Goal: Find specific page/section: Find specific page/section

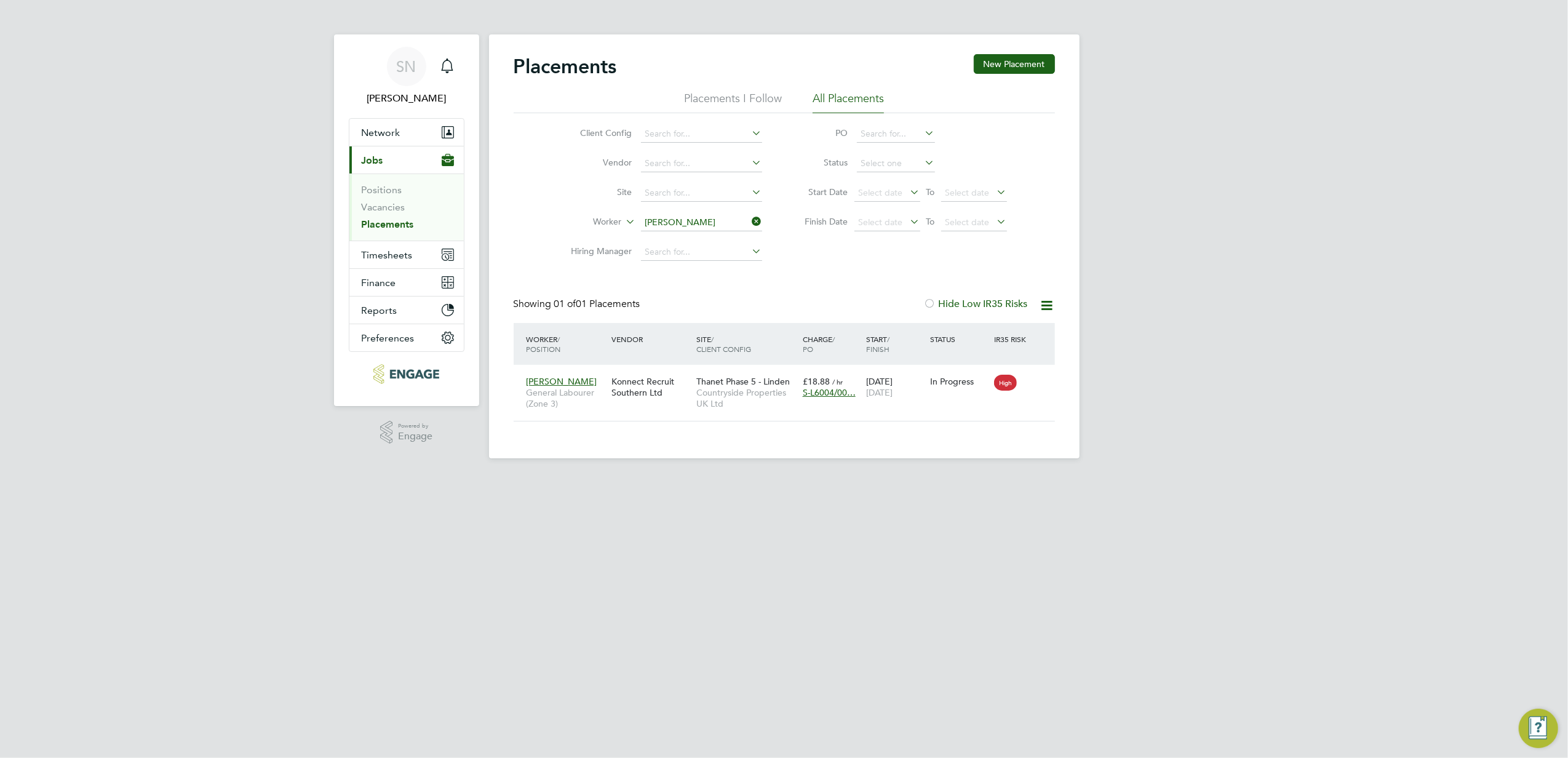
scroll to position [12, 58]
click at [702, 221] on input "[PERSON_NAME]" at bounding box center [702, 223] width 121 height 17
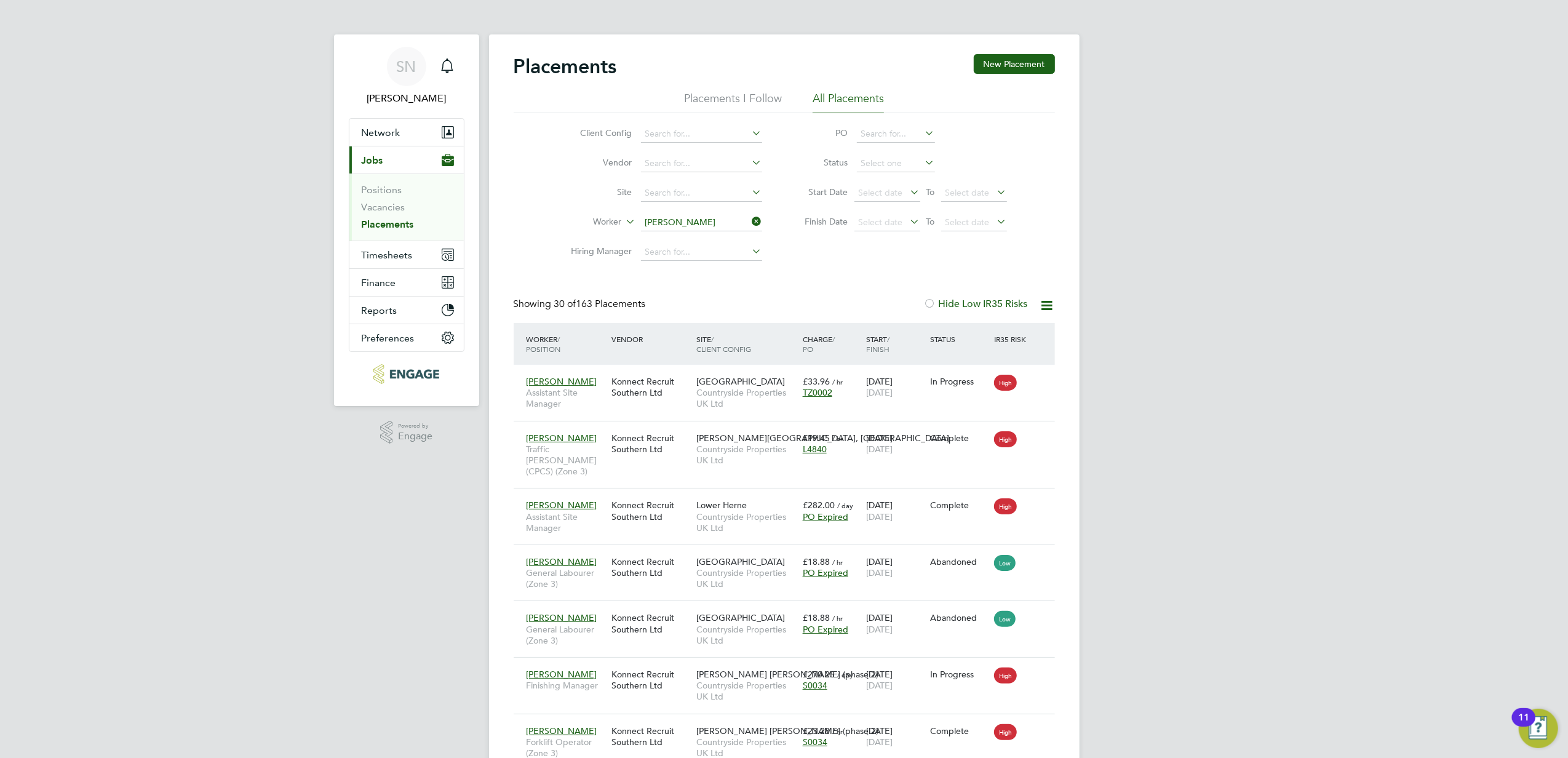
click at [694, 234] on li "[PERSON_NAME]" at bounding box center [717, 239] width 155 height 17
type input "[PERSON_NAME]"
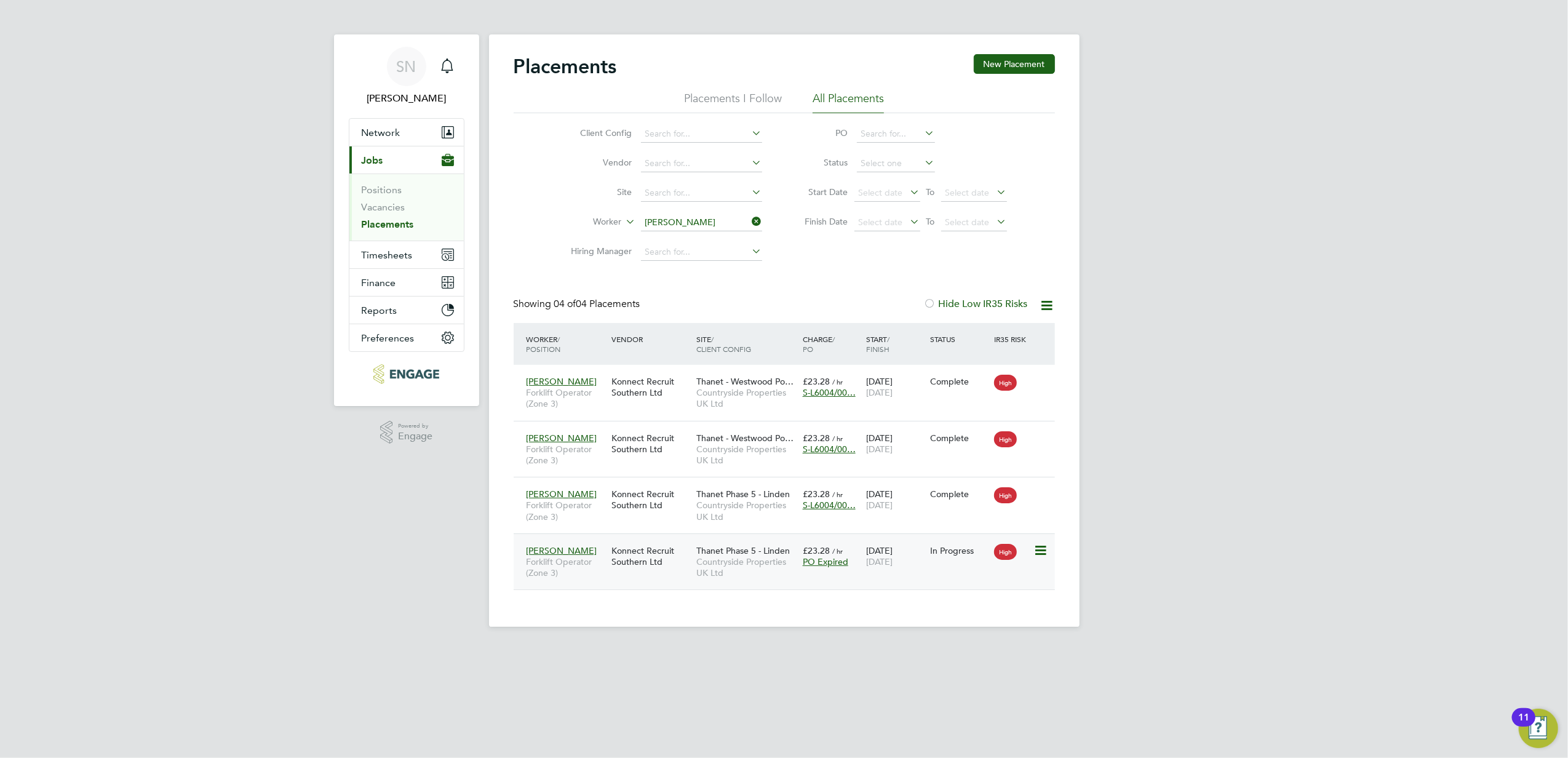
click at [870, 578] on div "[PERSON_NAME] Forklift Operator (Zone 3) Konnect Recruit Southern Ltd Thanet Ph…" at bounding box center [784, 561] width 541 height 56
click at [1032, 549] on div "High" at bounding box center [1012, 550] width 42 height 23
click at [704, 223] on input at bounding box center [702, 223] width 121 height 17
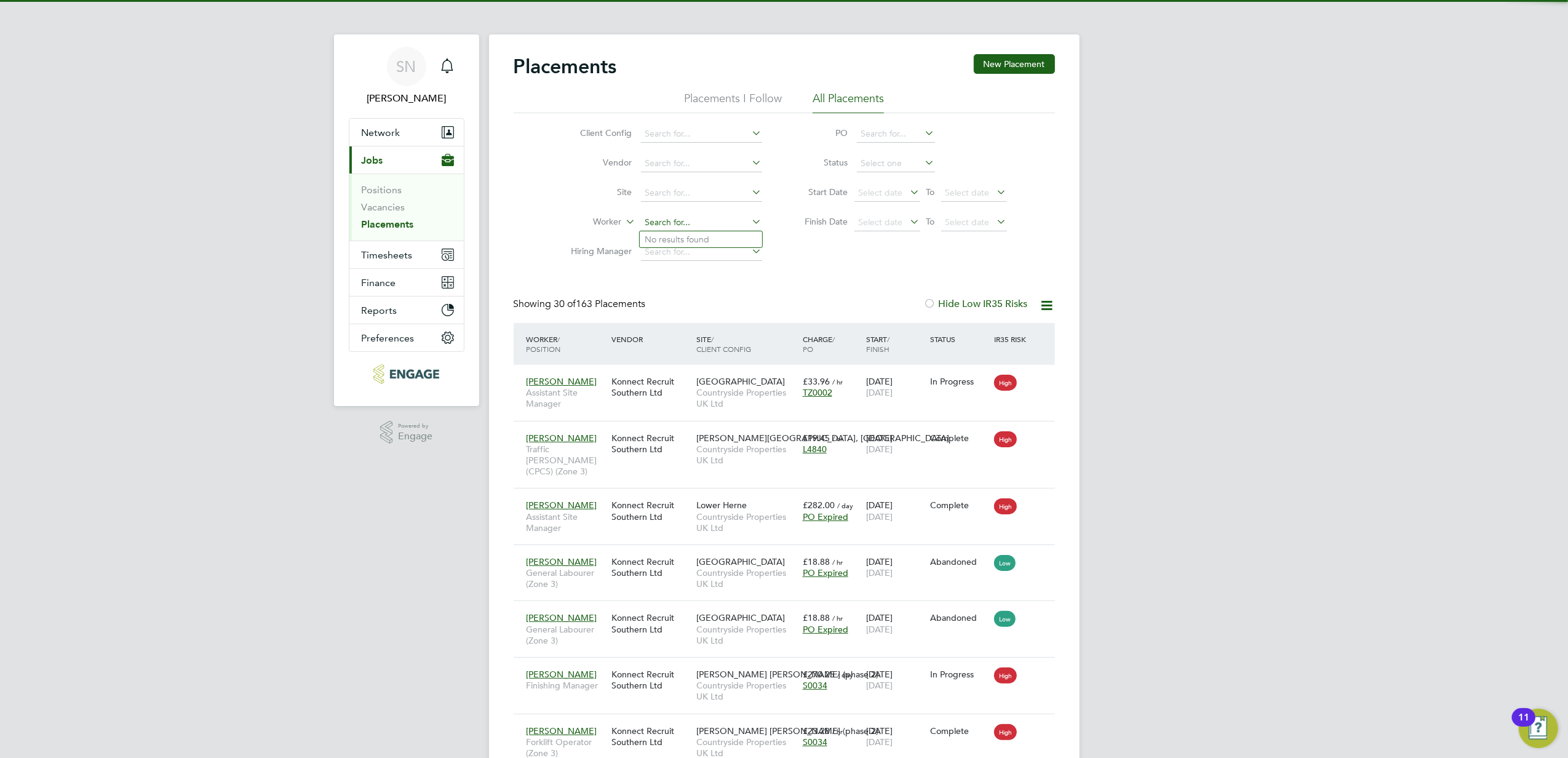
scroll to position [12, 58]
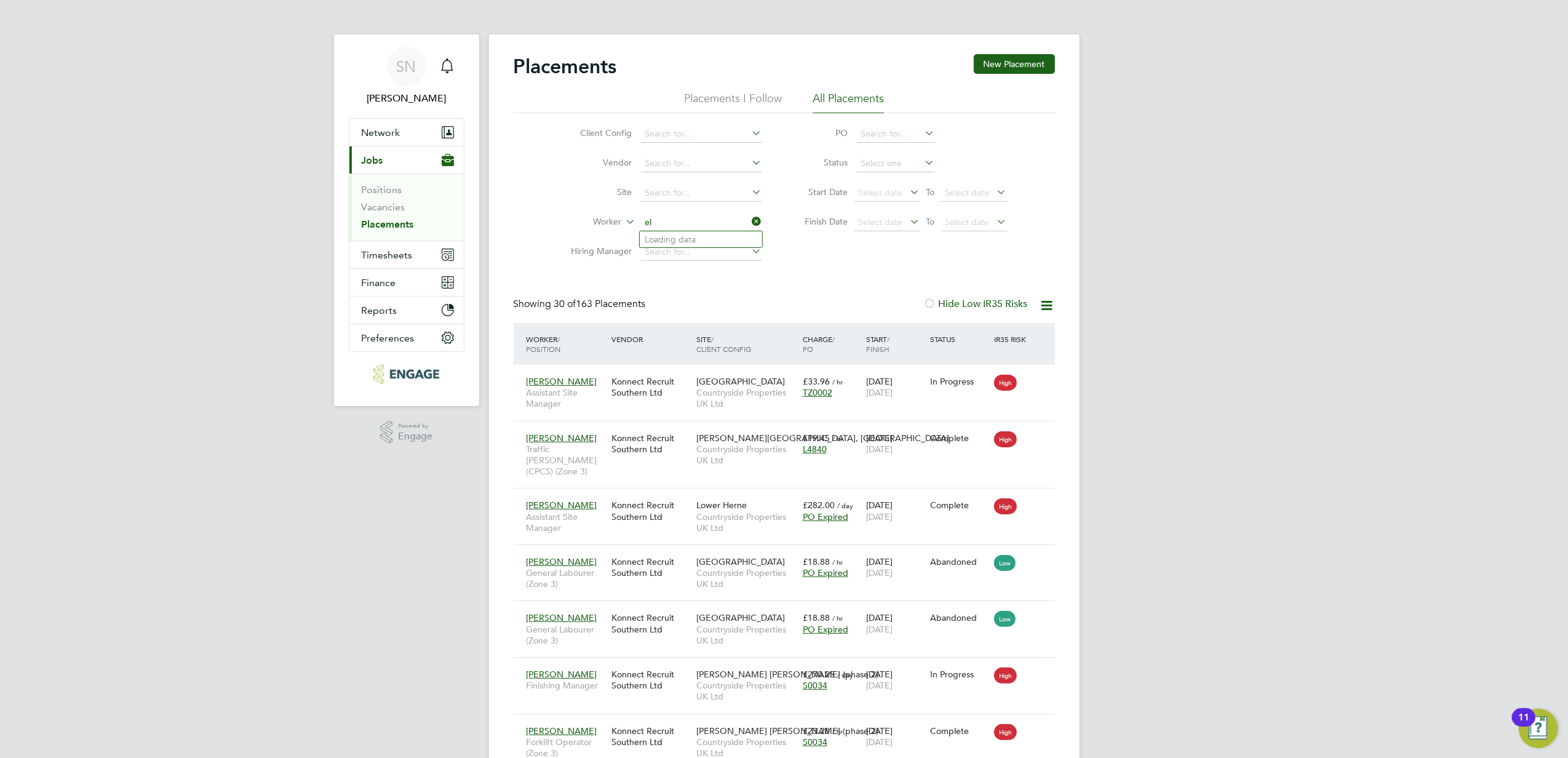
type input "e"
drag, startPoint x: 702, startPoint y: 234, endPoint x: 724, endPoint y: 234, distance: 22.0
click at [702, 234] on li "[PERSON_NAME]" at bounding box center [716, 239] width 152 height 17
type input "[PERSON_NAME]"
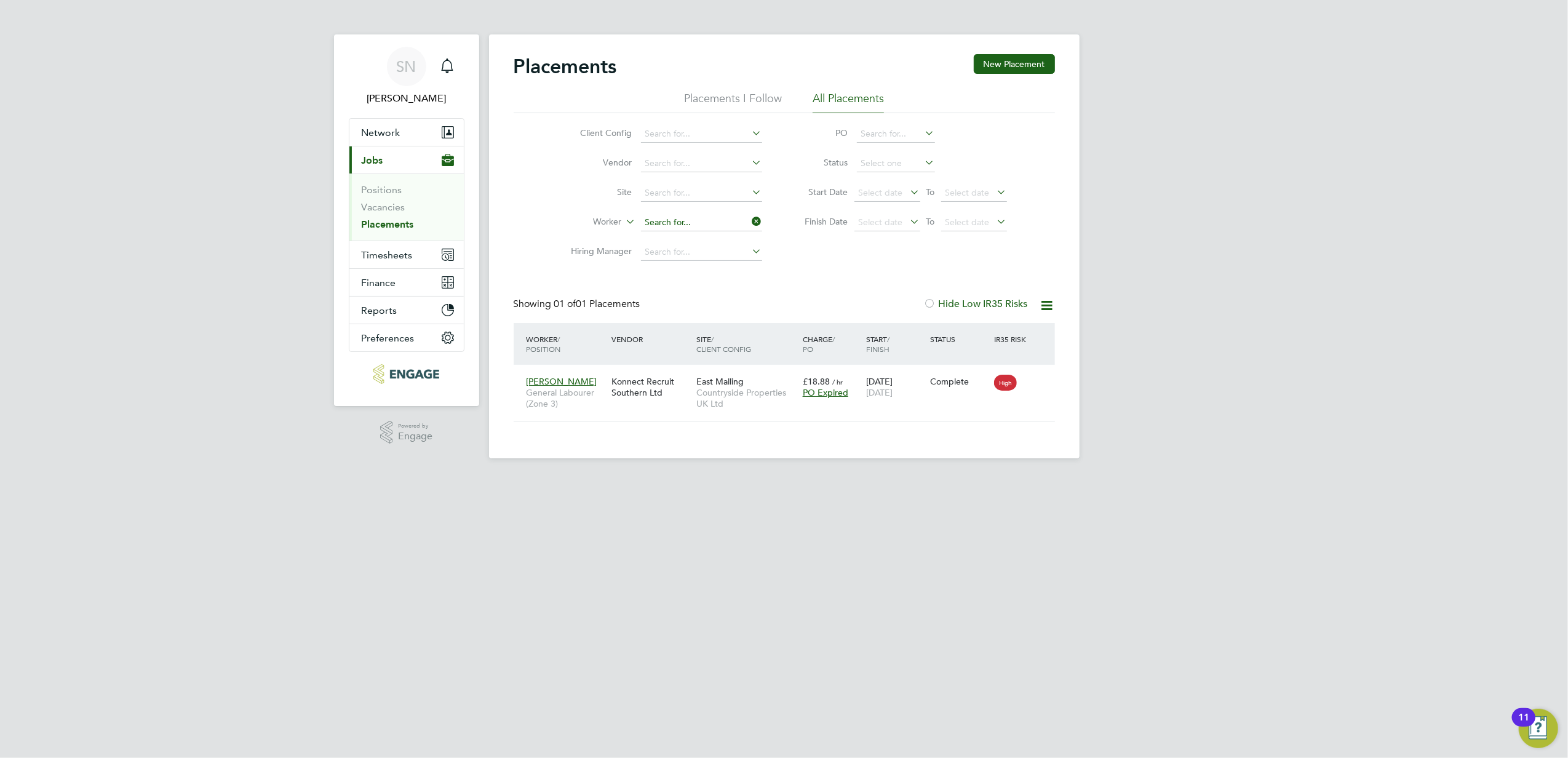
click at [708, 217] on input at bounding box center [702, 223] width 121 height 17
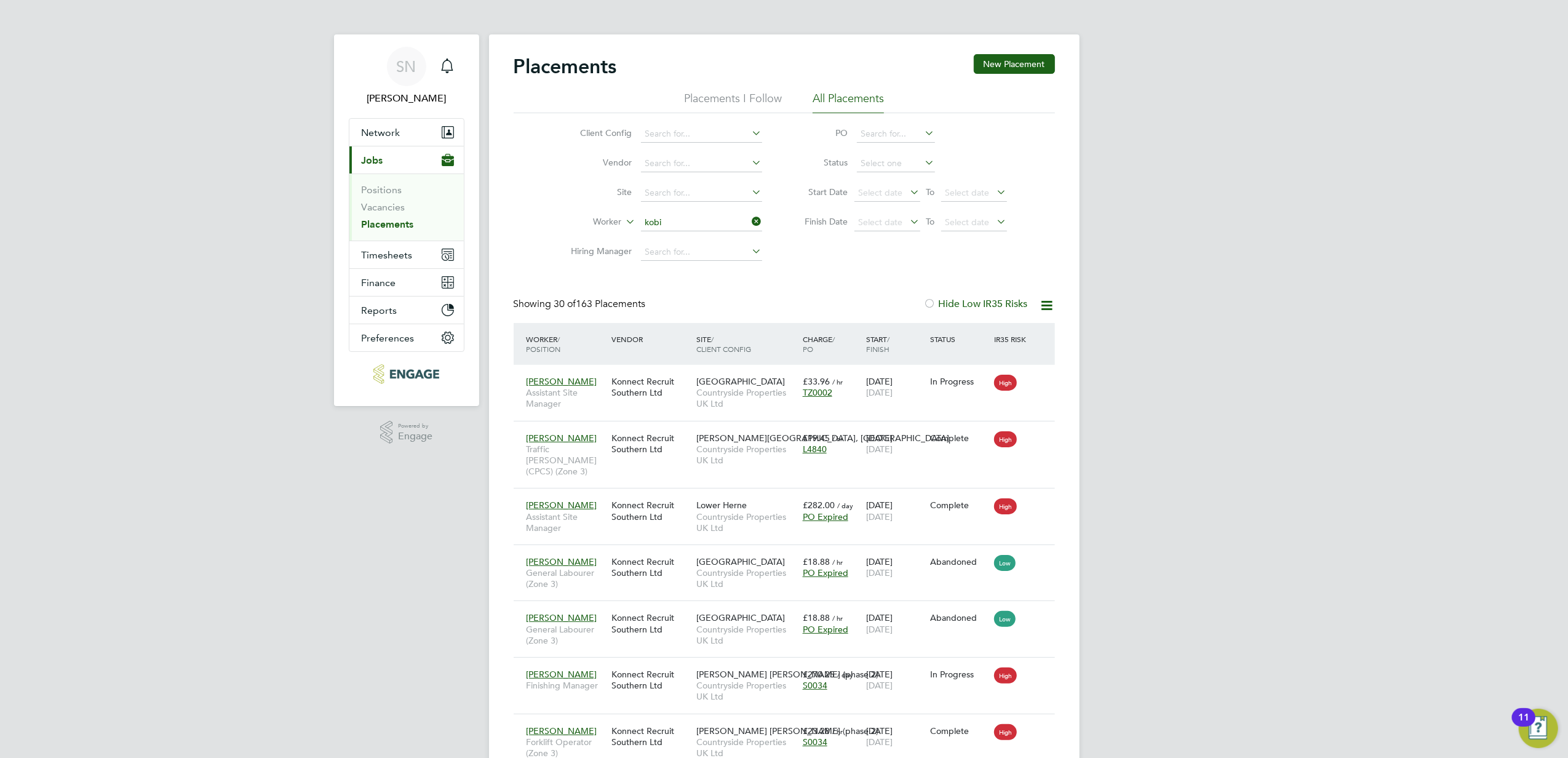
click at [678, 231] on li "[PERSON_NAME]" at bounding box center [701, 239] width 123 height 17
type input "[PERSON_NAME]"
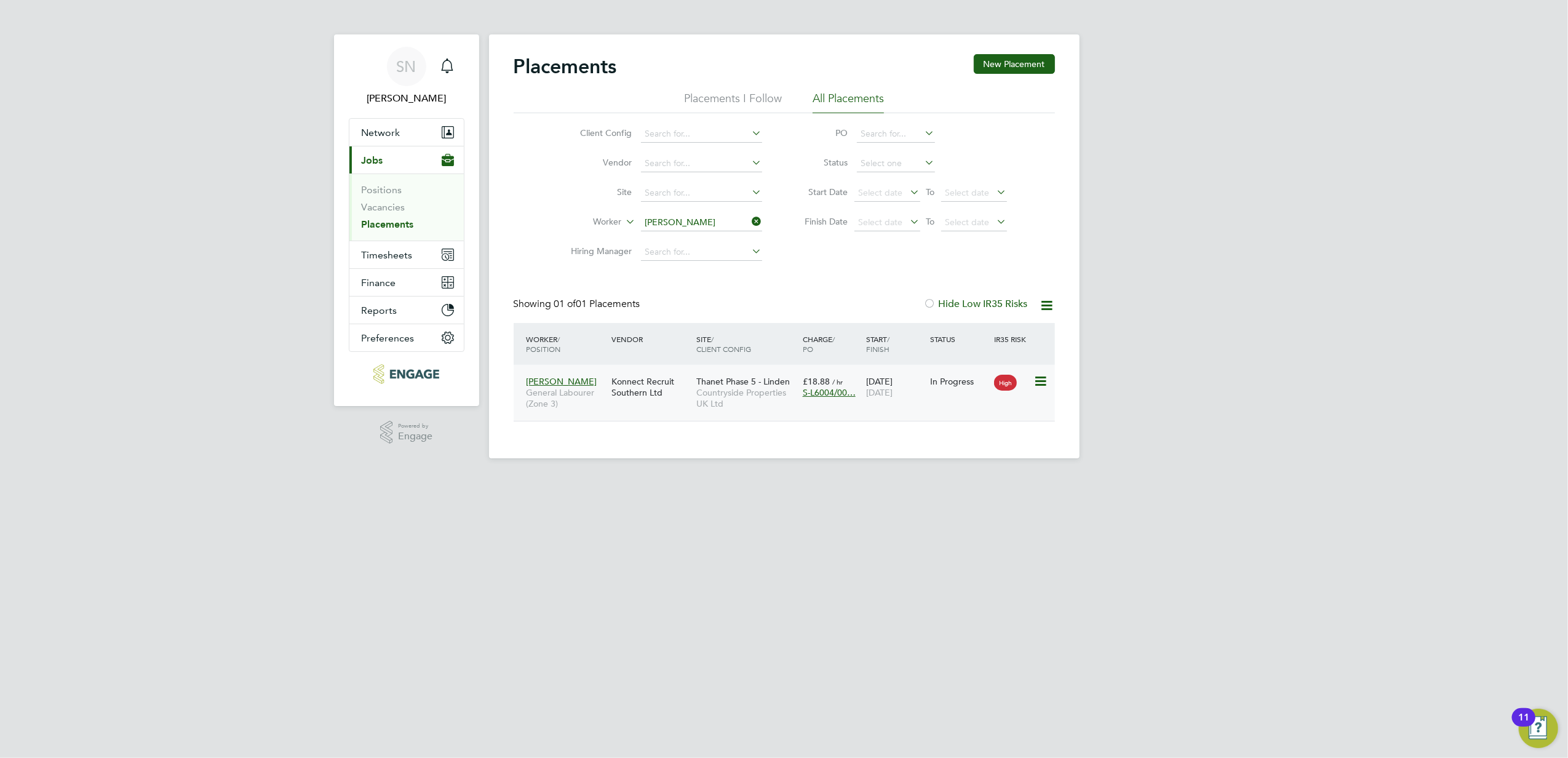
click at [720, 415] on div "Thanet Phase 5 - Linden Countryside Properties UK Ltd" at bounding box center [746, 392] width 107 height 46
click at [750, 219] on icon at bounding box center [750, 221] width 0 height 17
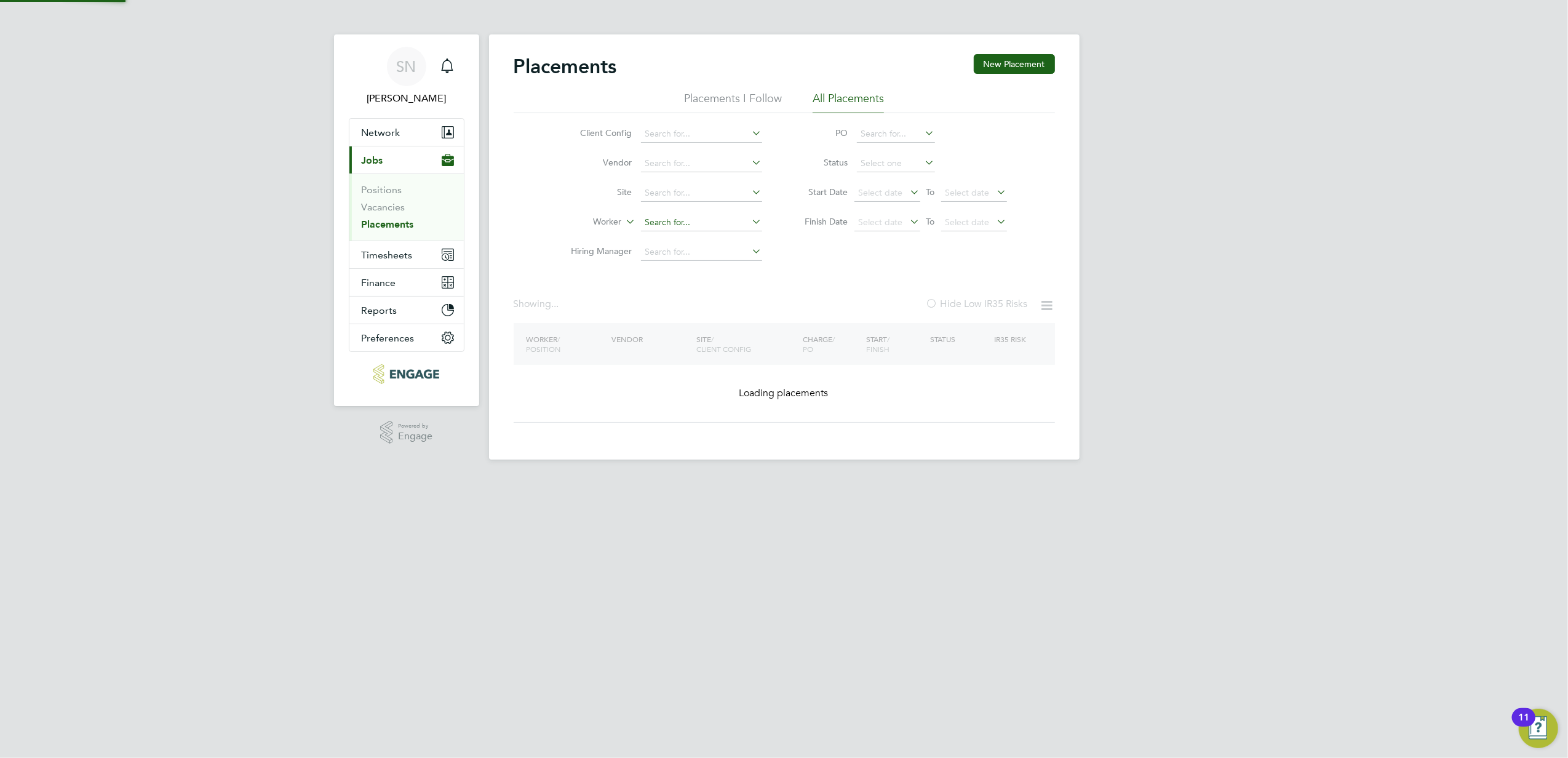
click at [685, 222] on input at bounding box center [702, 223] width 121 height 17
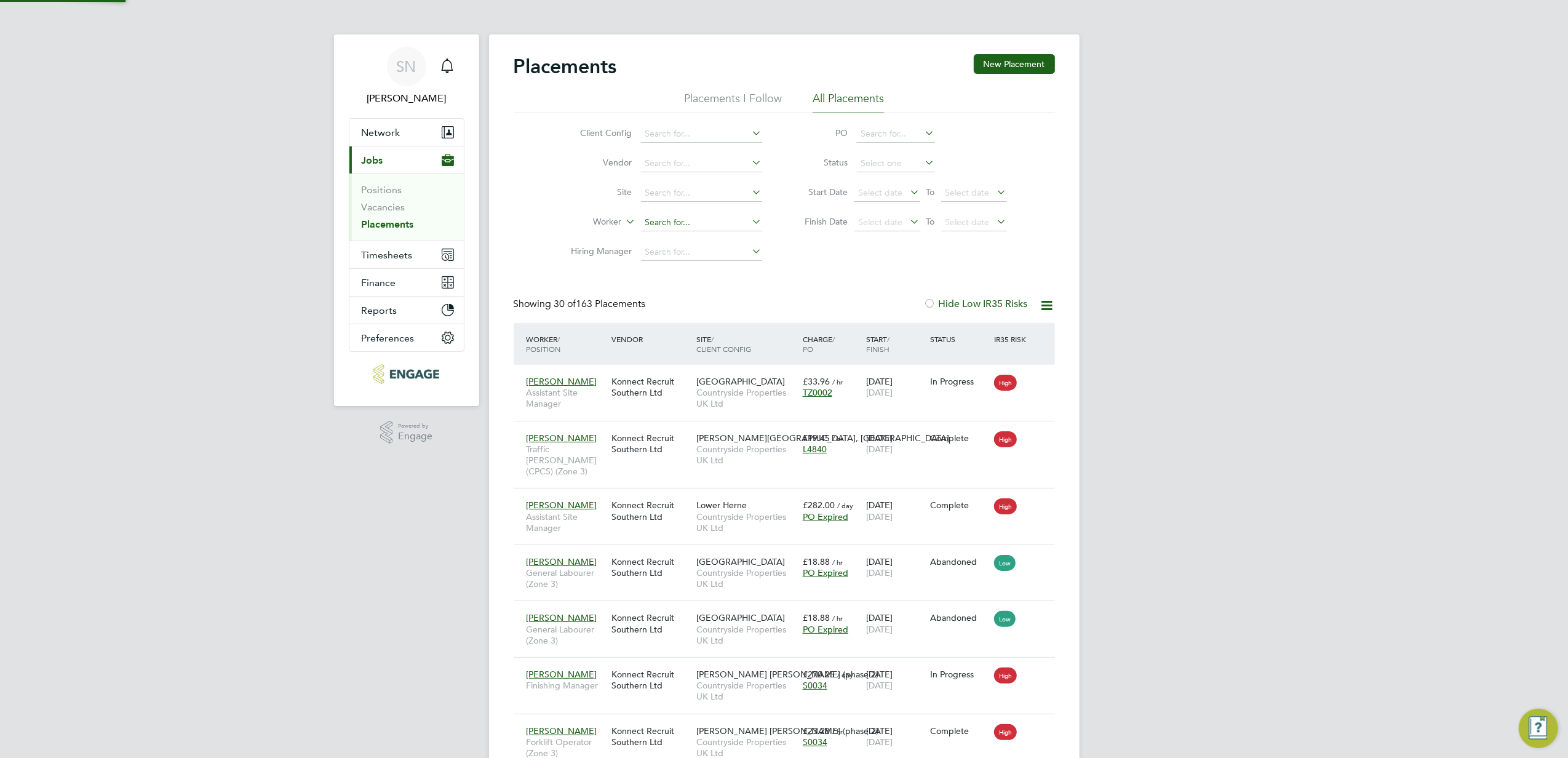
scroll to position [46, 107]
click at [673, 222] on input at bounding box center [702, 223] width 121 height 17
click at [658, 240] on b "[PERSON_NAME]" at bounding box center [680, 239] width 71 height 11
type input "[PERSON_NAME]"
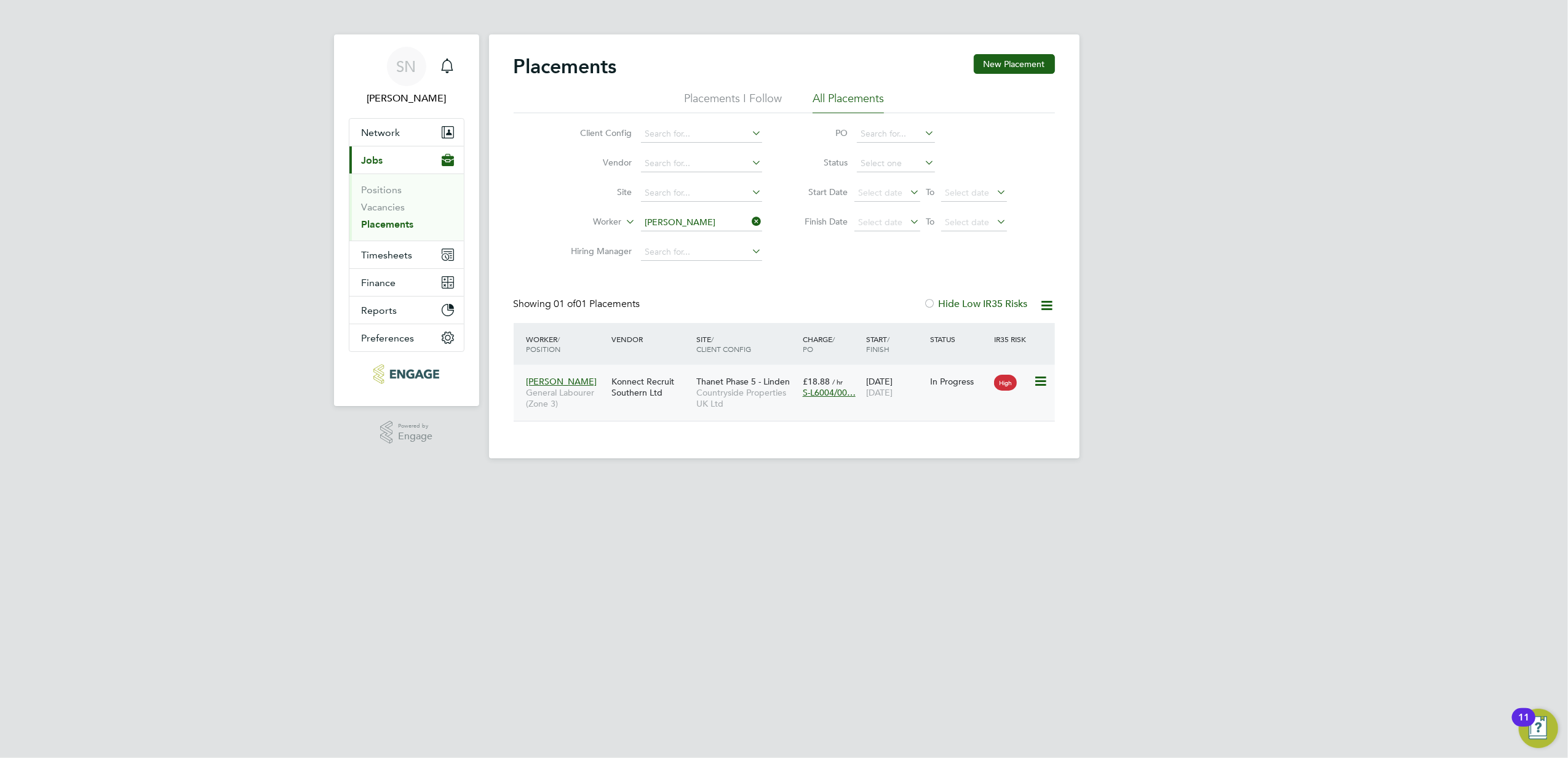
click at [704, 401] on span "Countryside Properties UK Ltd" at bounding box center [746, 398] width 101 height 22
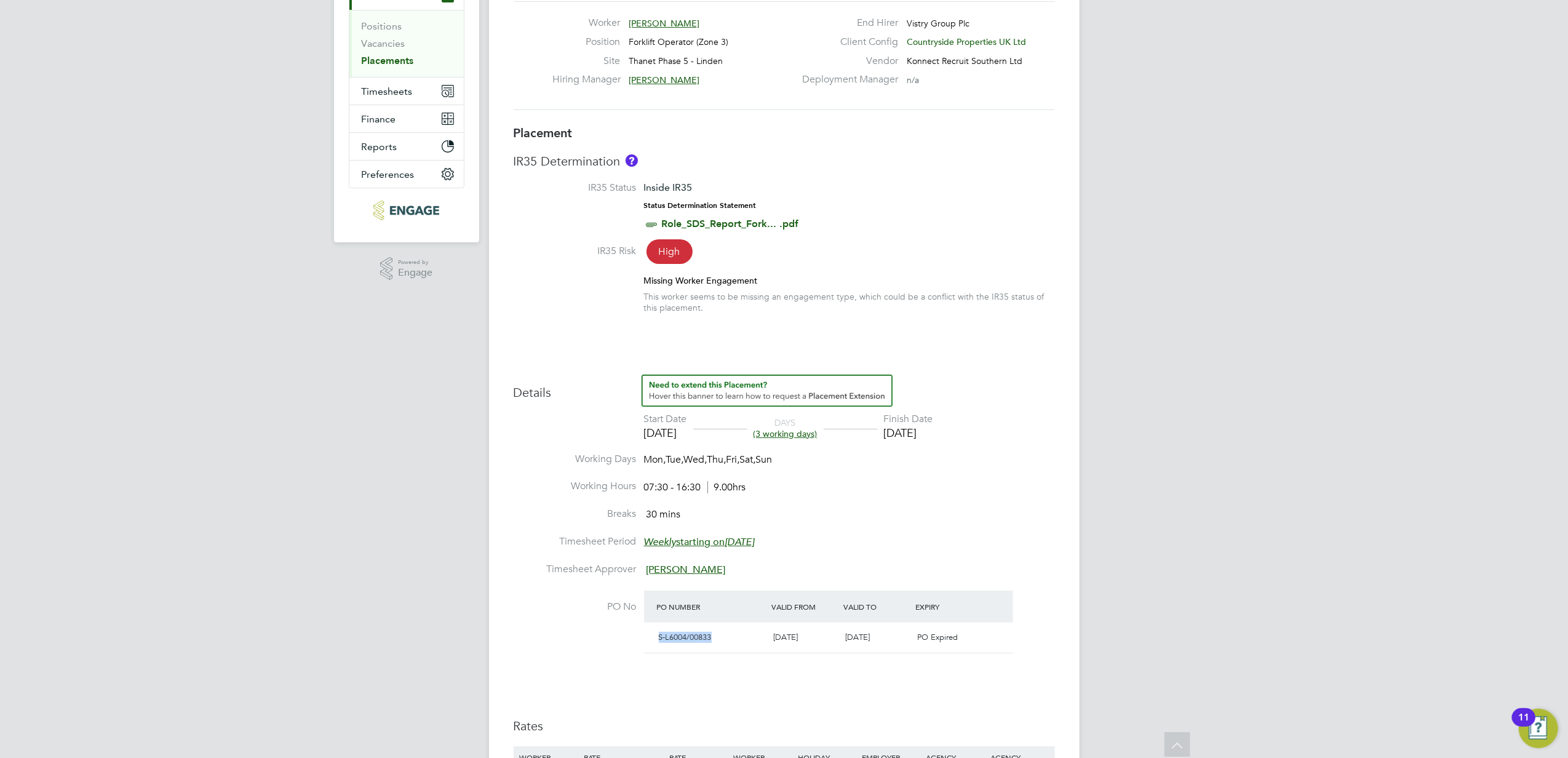
drag, startPoint x: 717, startPoint y: 638, endPoint x: 656, endPoint y: 641, distance: 61.1
click at [656, 641] on div "S-L6004/00833" at bounding box center [712, 638] width 115 height 20
copy span "S-L6004/00833"
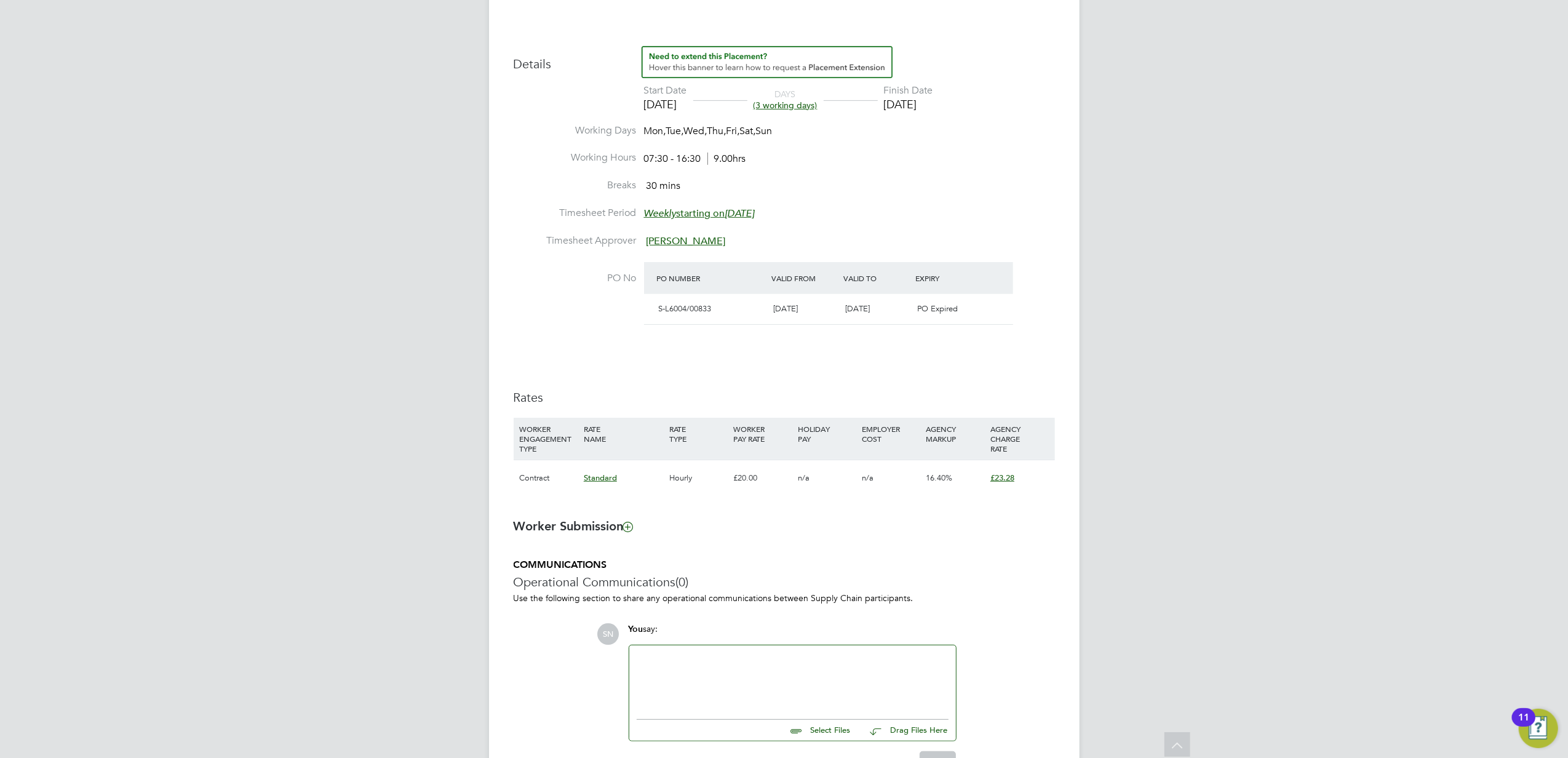
click at [768, 561] on h5 "COMMUNICATIONS" at bounding box center [784, 565] width 541 height 13
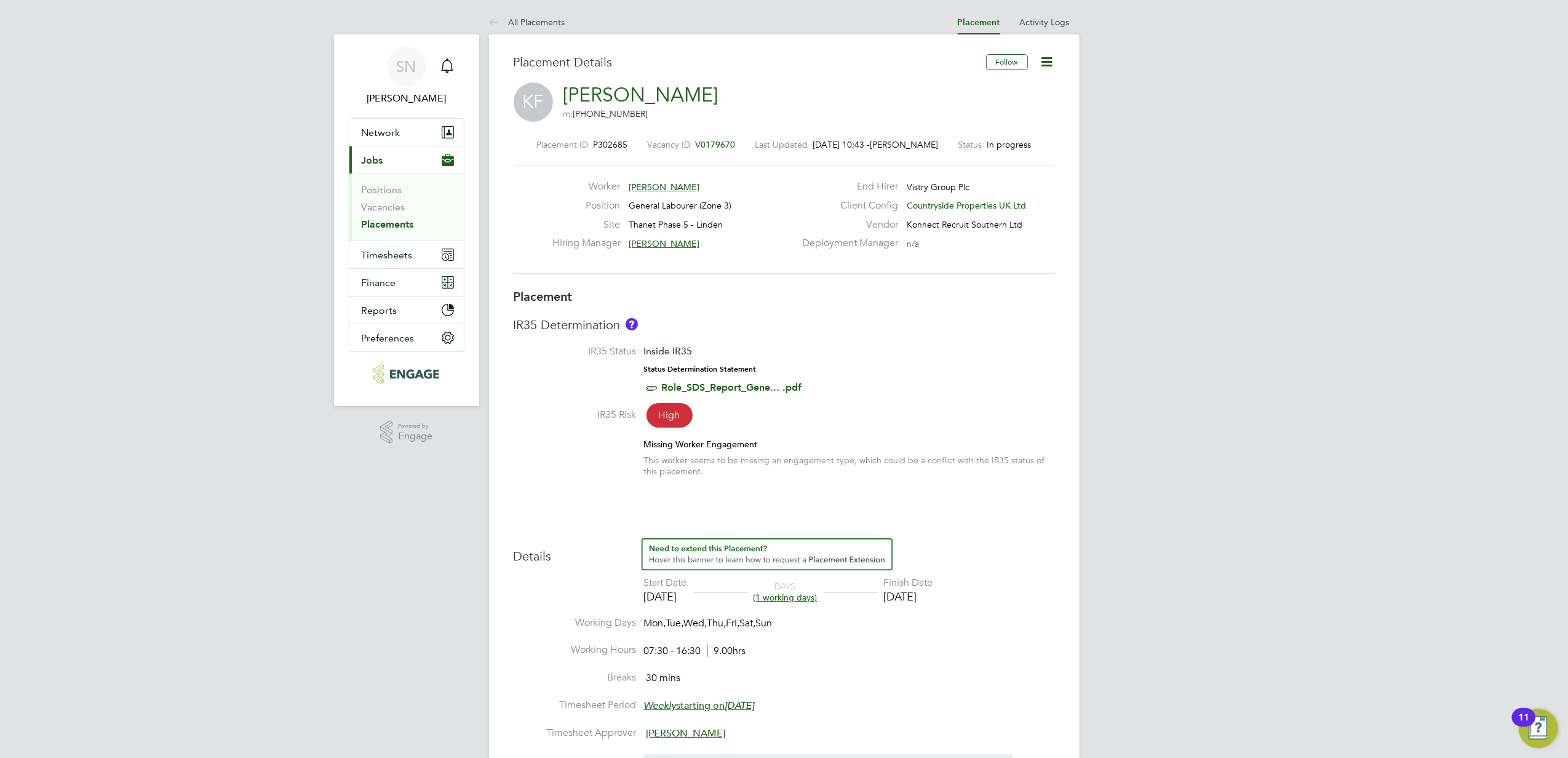
click at [107, 197] on div "SN Sofia Naylor Notifications Applications: Network Businesses Sites Workers Co…" at bounding box center [784, 663] width 1568 height 1327
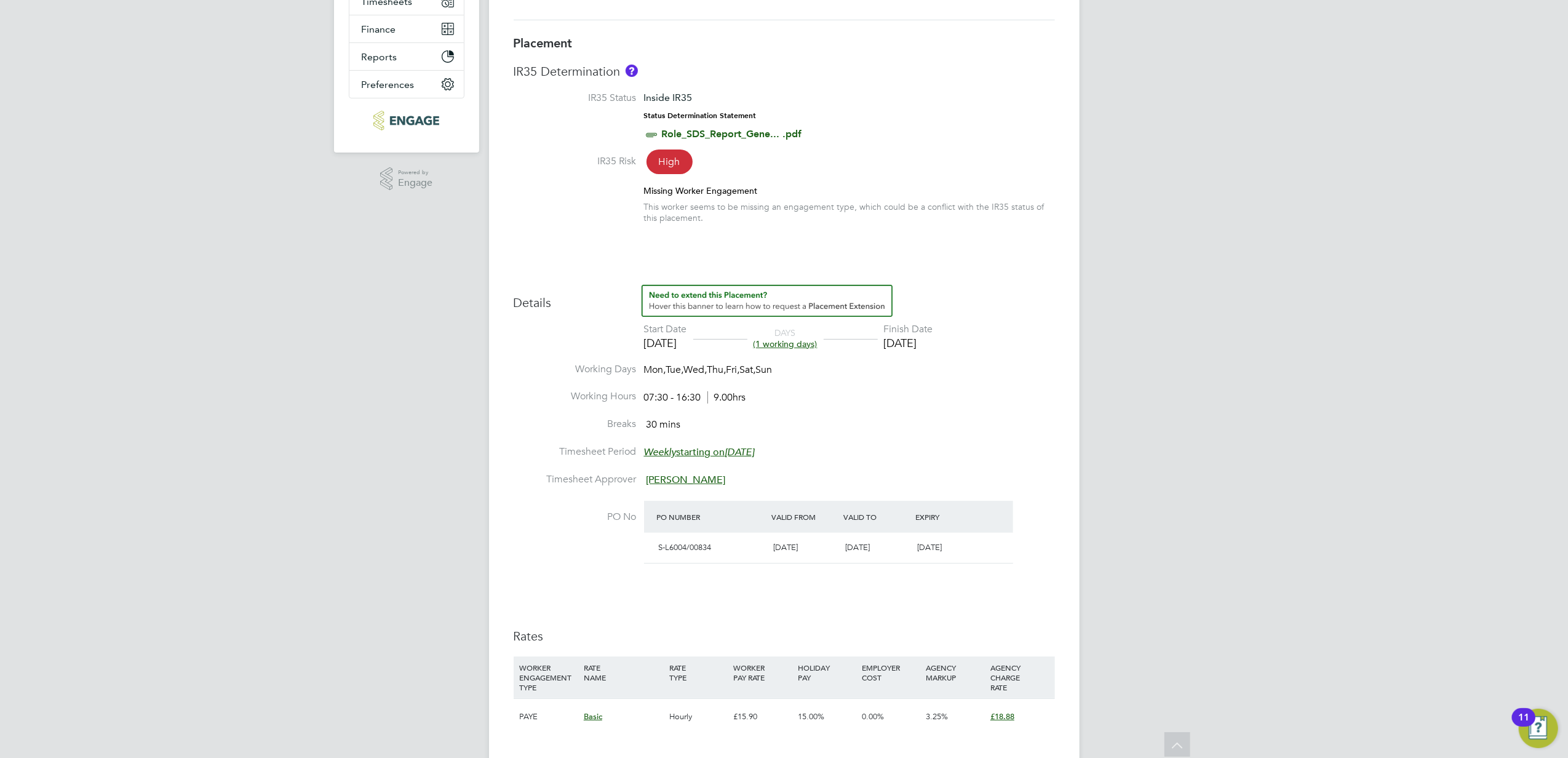
scroll to position [164, 0]
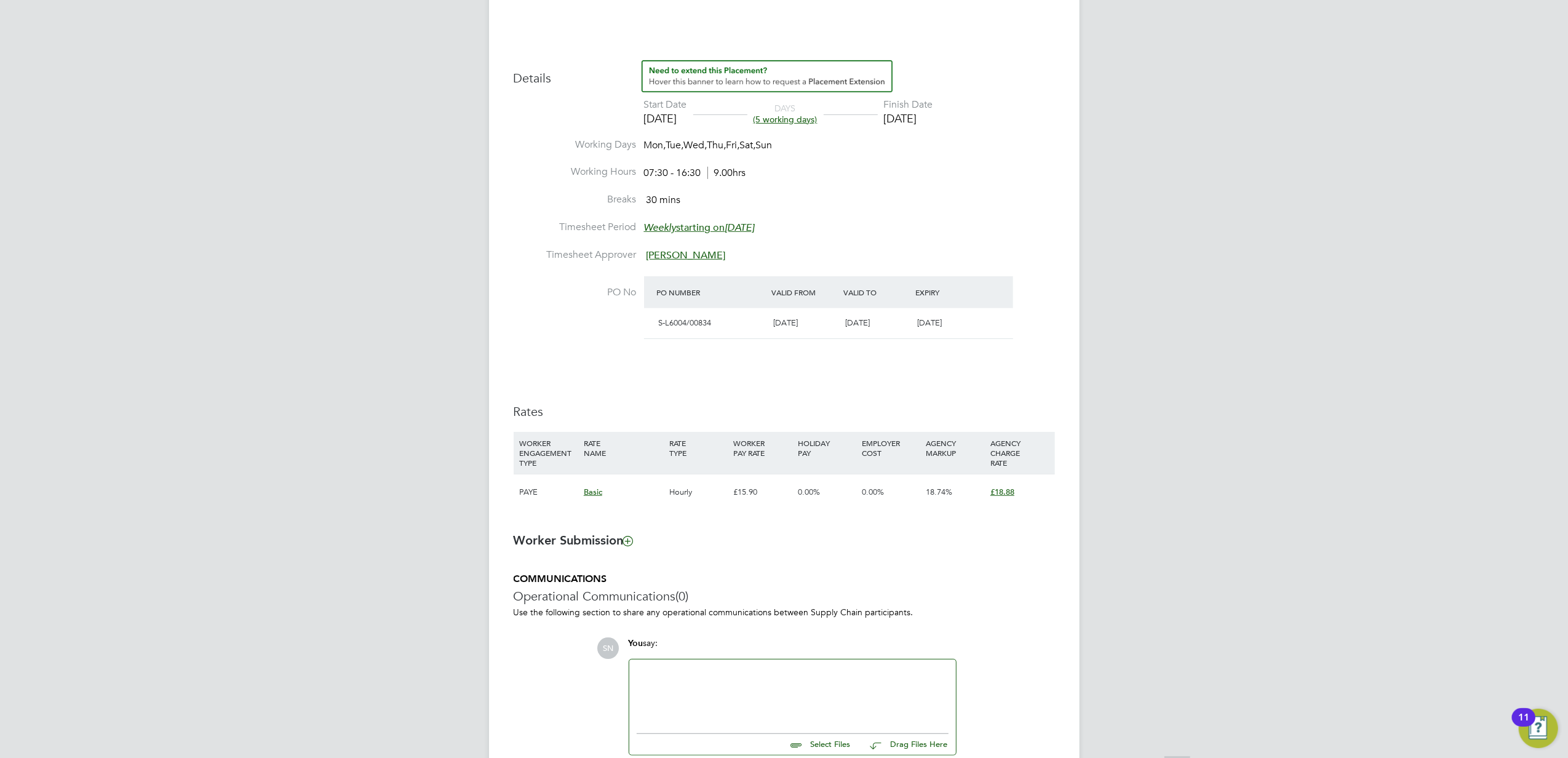
scroll to position [492, 0]
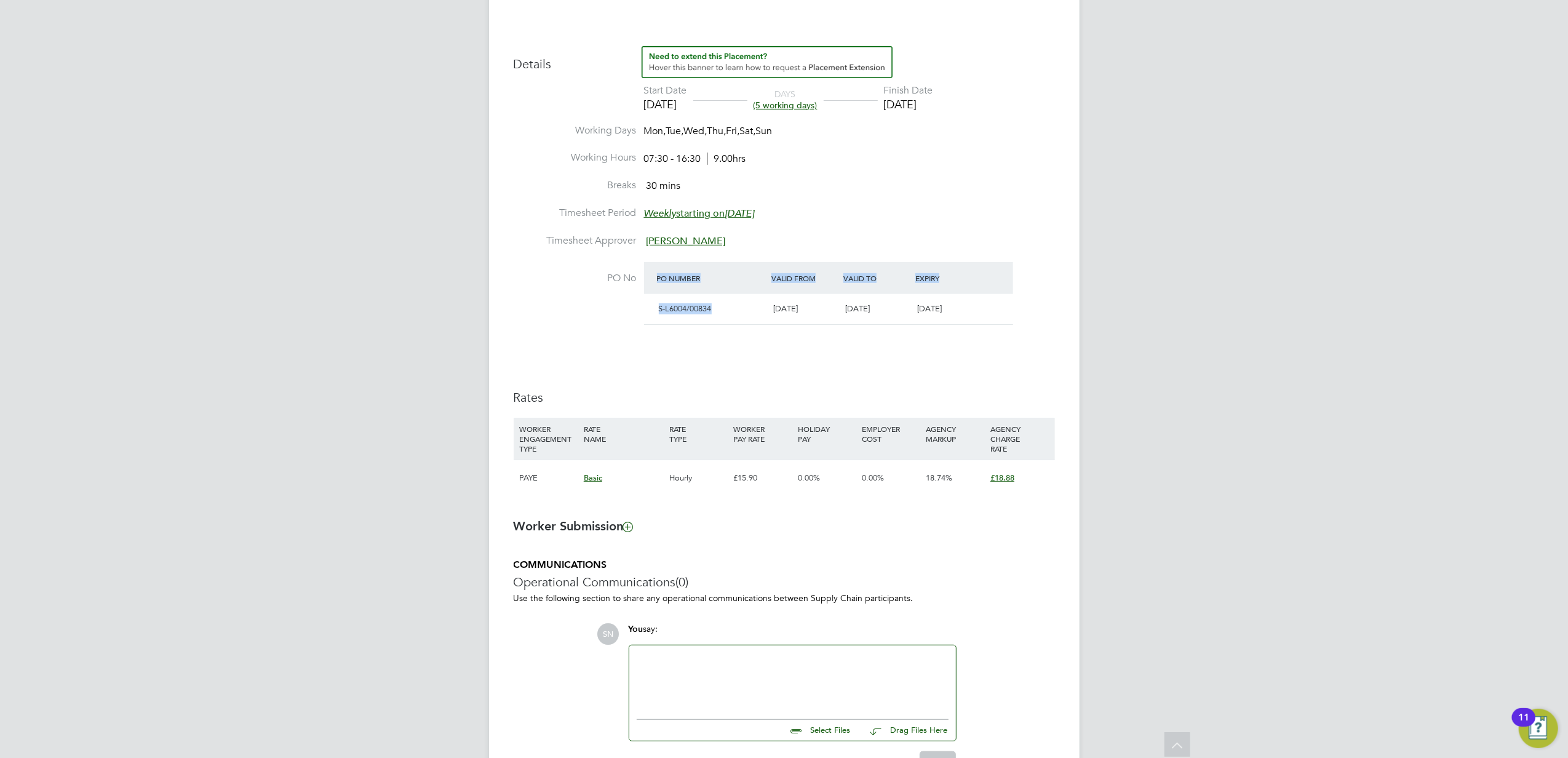
drag, startPoint x: 716, startPoint y: 313, endPoint x: 638, endPoint y: 316, distance: 78.1
click at [638, 316] on li "PO No PO Number Valid From Valid To Expiry S-L6004/00834 01 Sep 2025 05 Sep 202…" at bounding box center [784, 301] width 541 height 78
drag, startPoint x: 638, startPoint y: 316, endPoint x: 665, endPoint y: 321, distance: 27.5
click at [665, 321] on div "S-L6004/00834 01 Sep 2025 05 Sep 2025 Tomorrow" at bounding box center [828, 309] width 369 height 30
drag, startPoint x: 658, startPoint y: 313, endPoint x: 717, endPoint y: 313, distance: 59.0
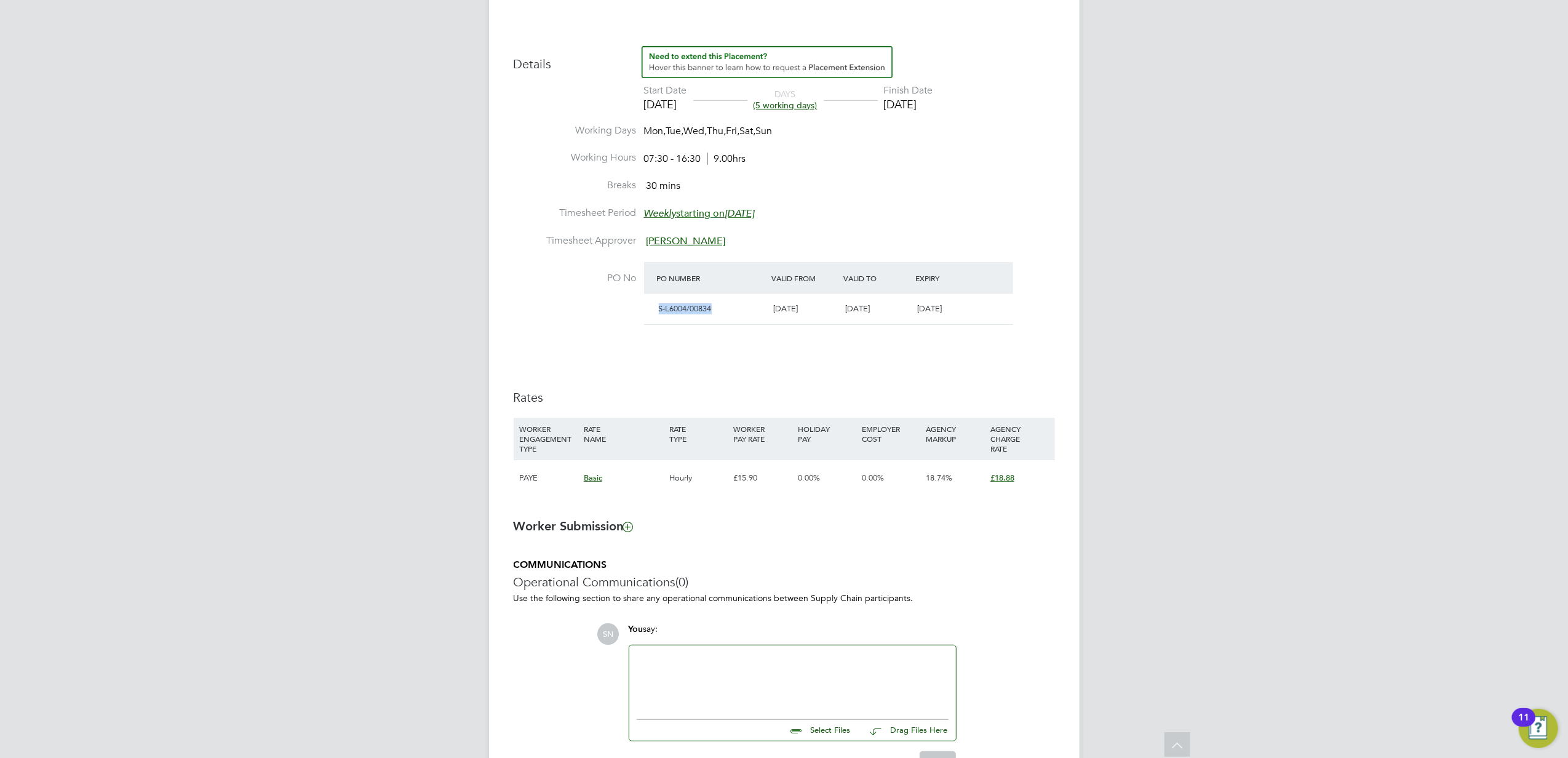
click at [717, 313] on div "S-L6004/00834" at bounding box center [712, 309] width 115 height 20
copy span "S-L6004/00834"
